Goal: Information Seeking & Learning: Learn about a topic

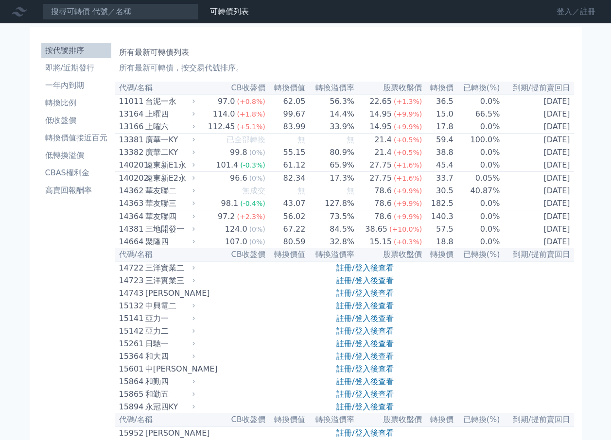
click at [566, 4] on link "登入／註冊" at bounding box center [576, 12] width 54 height 16
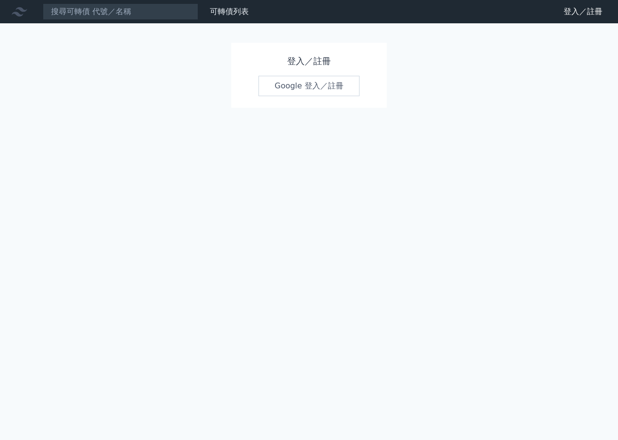
click at [312, 85] on link "Google 登入／註冊" at bounding box center [309, 86] width 101 height 20
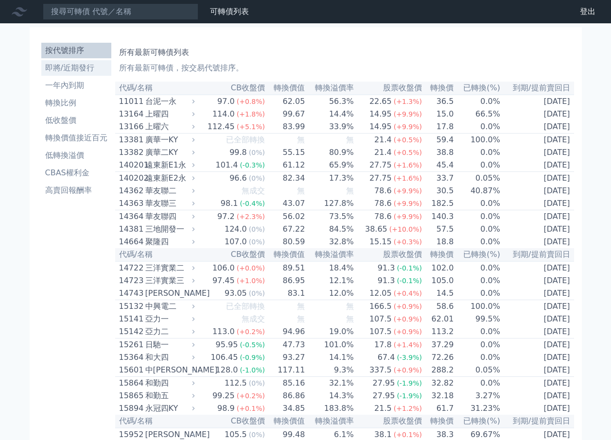
click at [77, 67] on li "即將/近期發行" at bounding box center [76, 68] width 70 height 12
